Goal: Check status: Check status

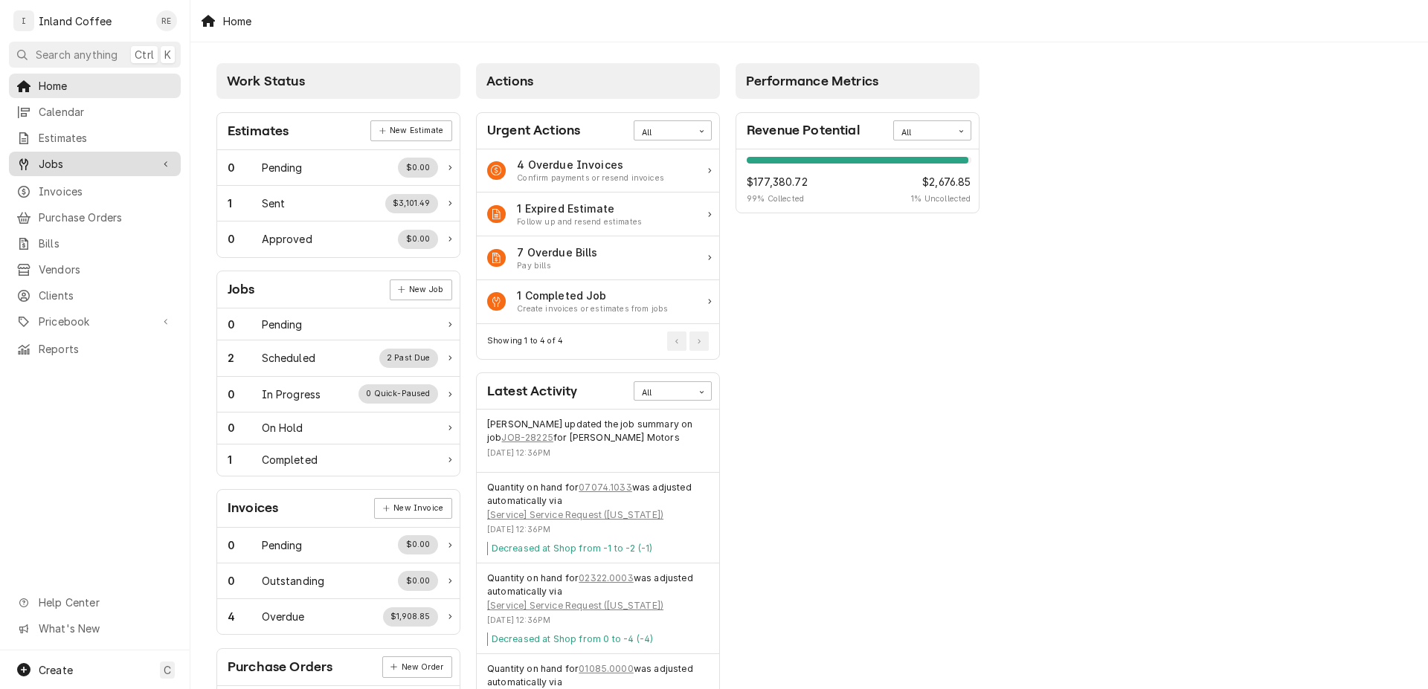
click at [87, 168] on link "Jobs" at bounding box center [95, 164] width 172 height 25
click at [86, 190] on span "Jobs" at bounding box center [106, 190] width 135 height 16
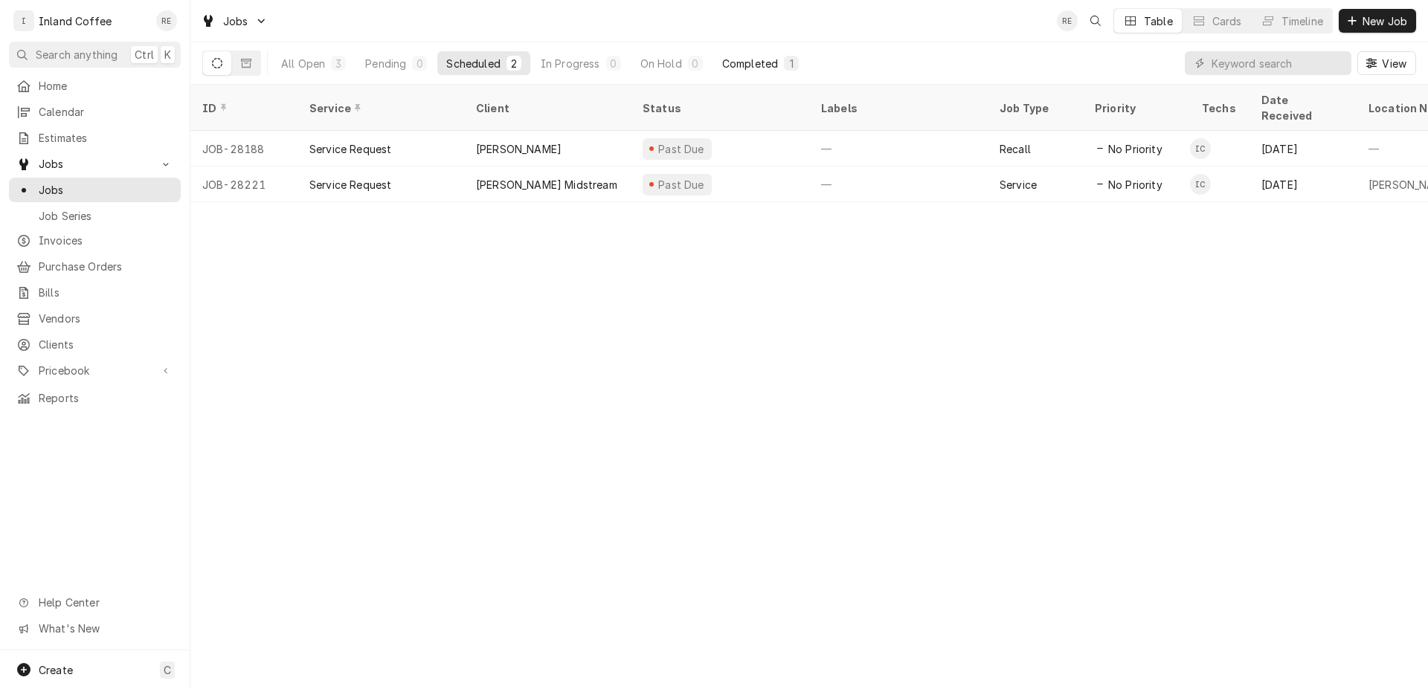
click at [757, 61] on div "Completed" at bounding box center [750, 64] width 56 height 16
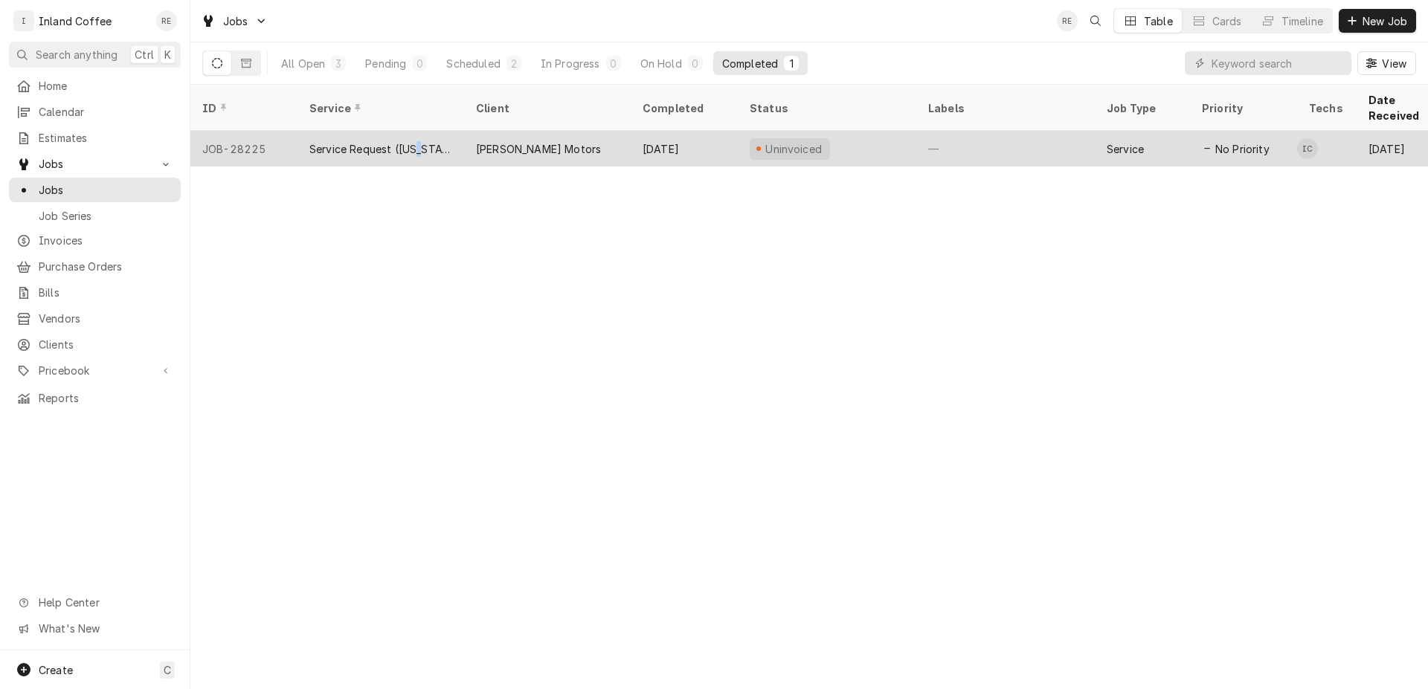
click at [417, 141] on div "Service Request ([US_STATE])" at bounding box center [380, 149] width 143 height 16
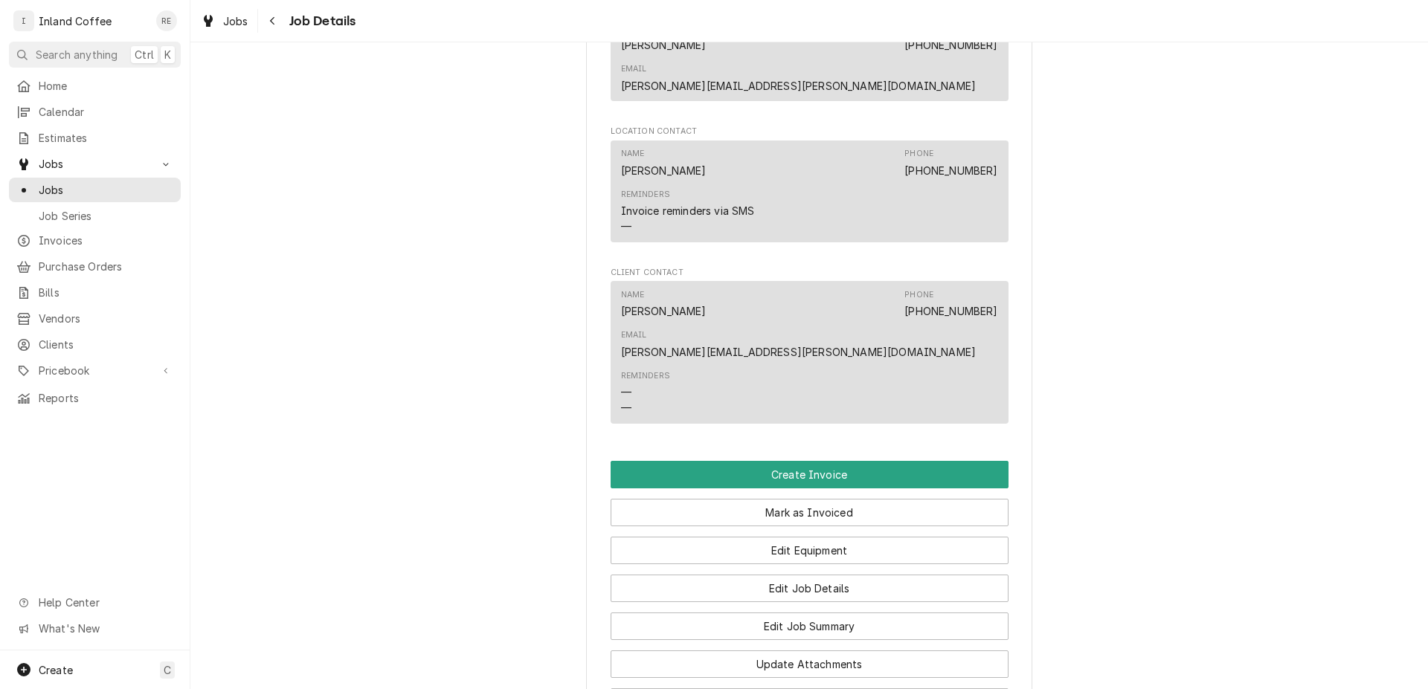
scroll to position [1078, 0]
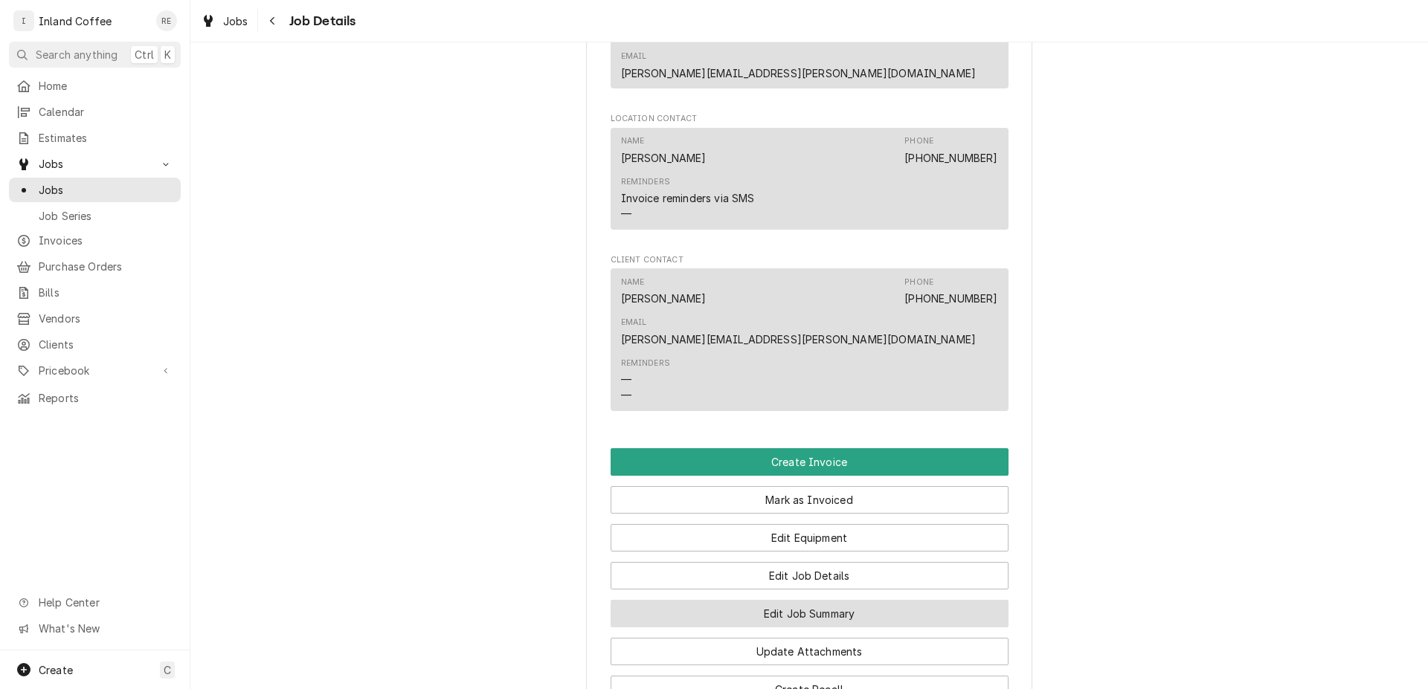
click at [858, 600] on button "Edit Job Summary" at bounding box center [810, 614] width 398 height 28
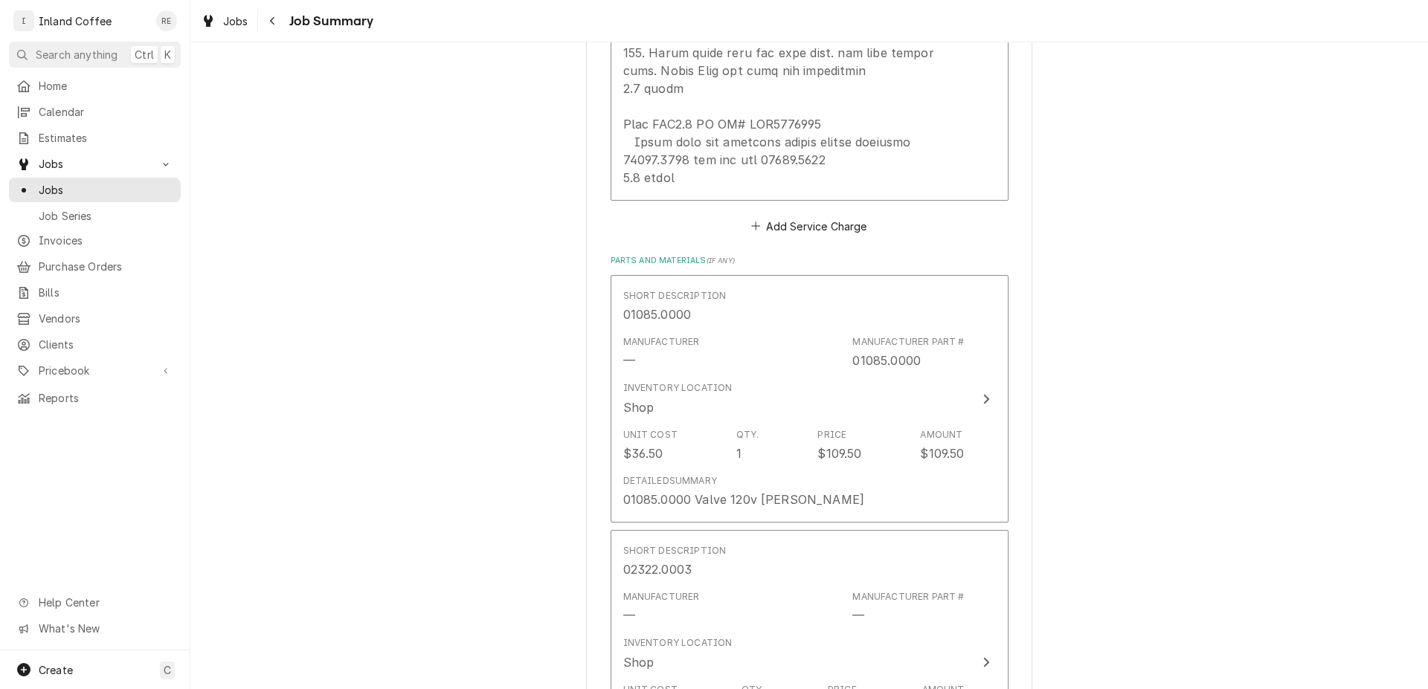
scroll to position [933, 0]
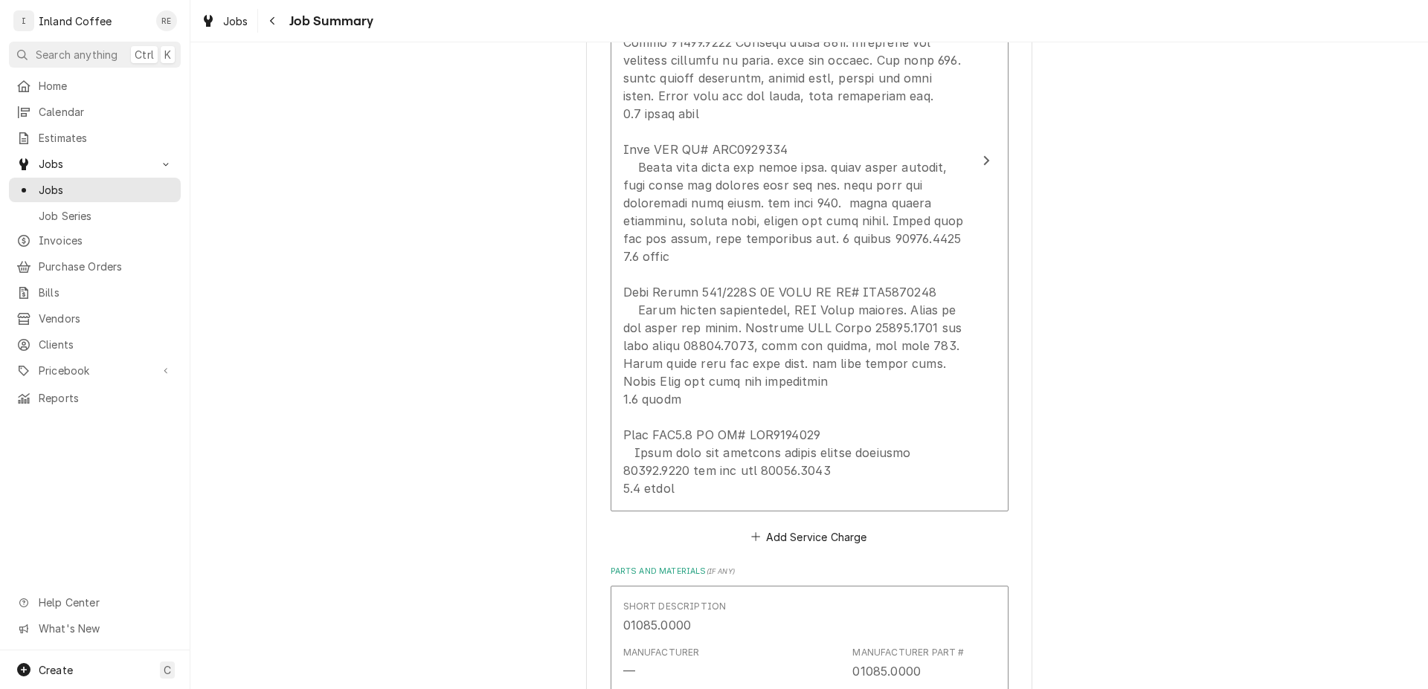
scroll to position [607, 0]
